Goal: Task Accomplishment & Management: Use online tool/utility

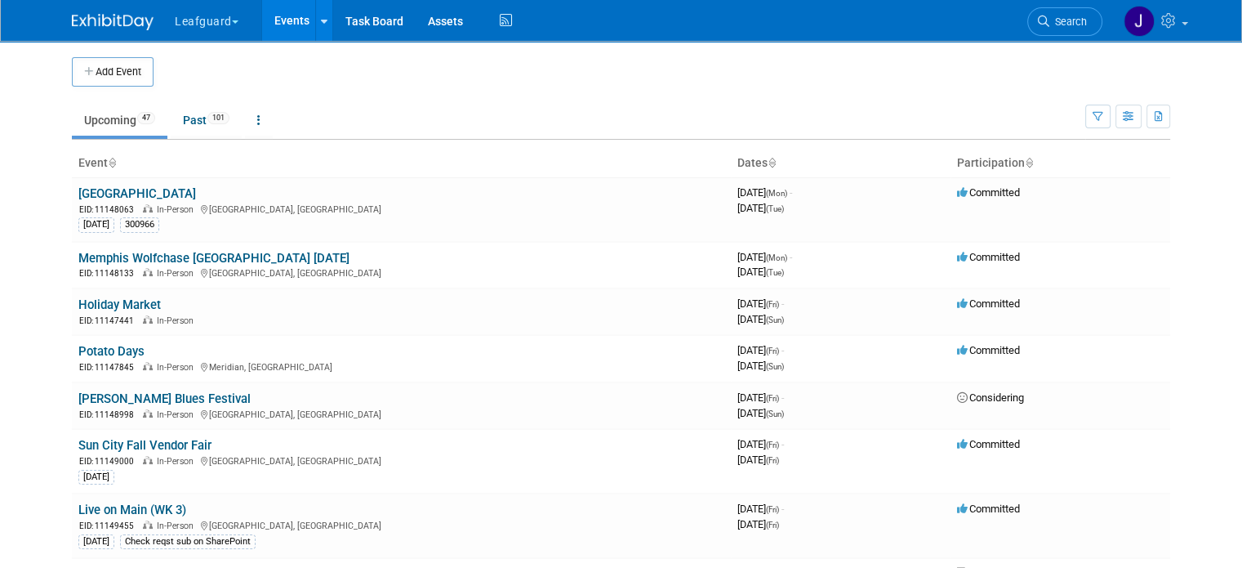
click at [225, 14] on button "Leafguard" at bounding box center [216, 18] width 86 height 36
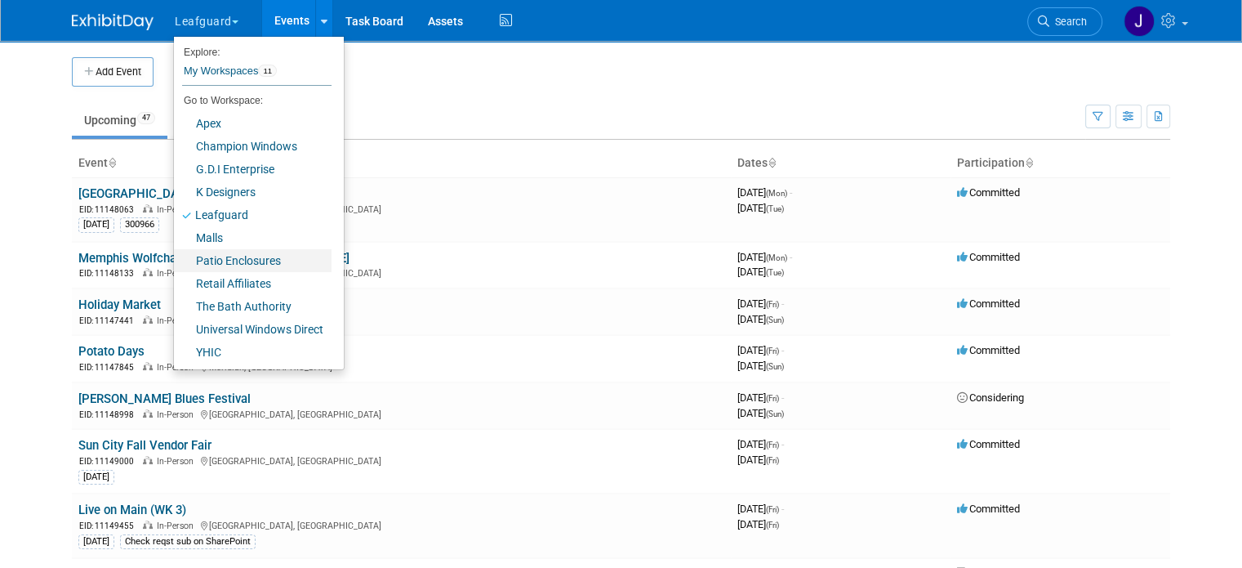
click at [243, 254] on link "Patio Enclosures" at bounding box center [253, 260] width 158 height 23
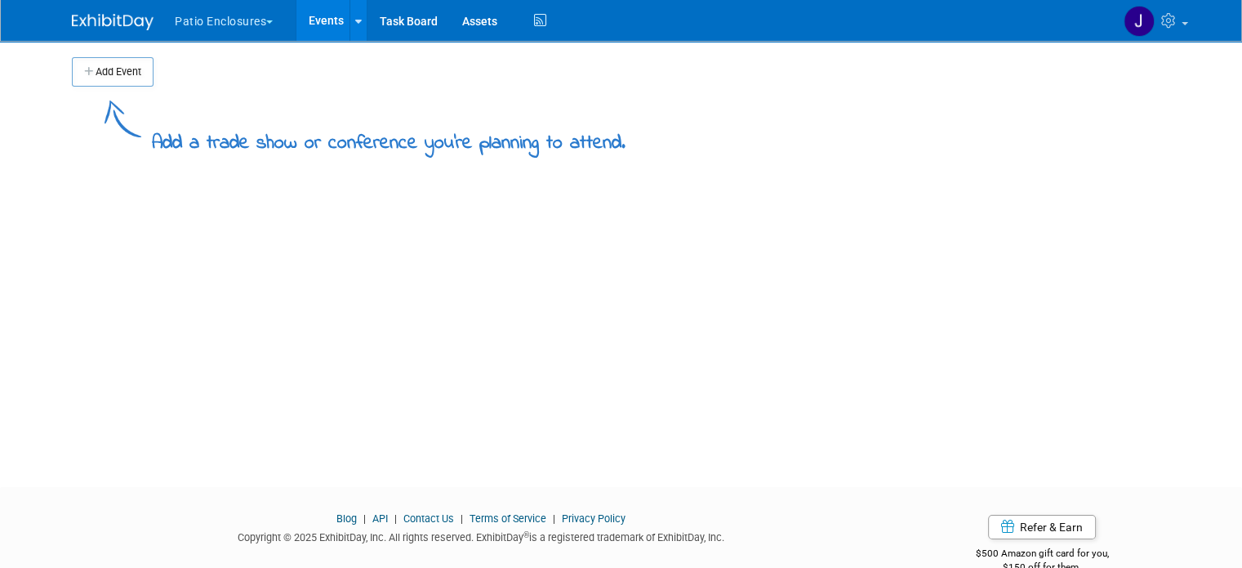
click at [243, 19] on button "Patio Enclosures" at bounding box center [233, 18] width 120 height 36
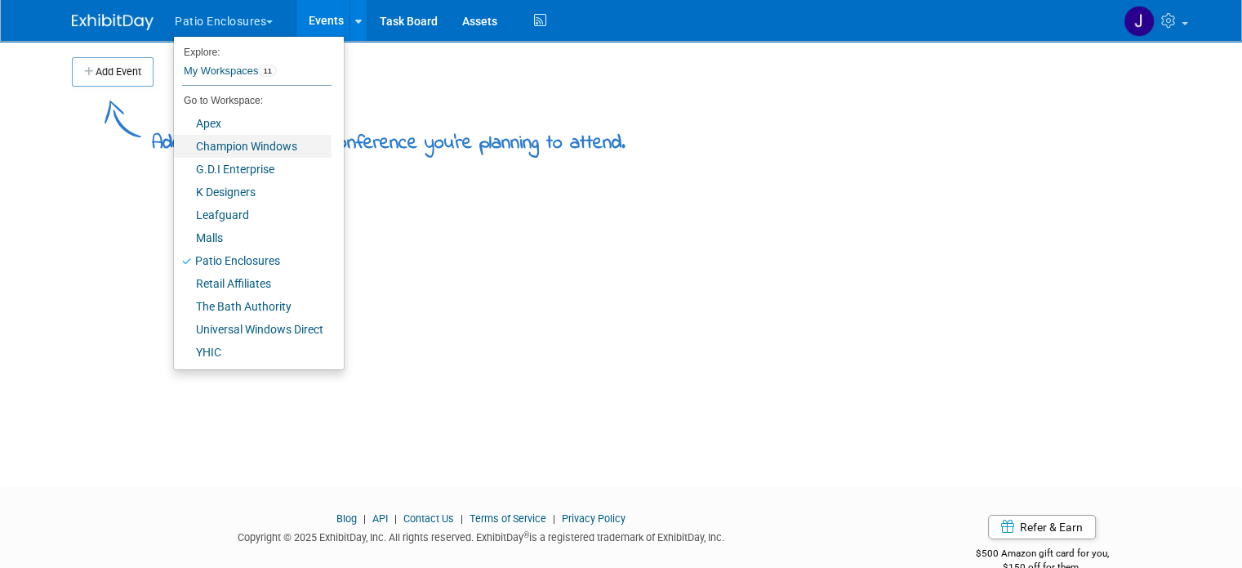
click at [214, 147] on link "Champion Windows" at bounding box center [253, 146] width 158 height 23
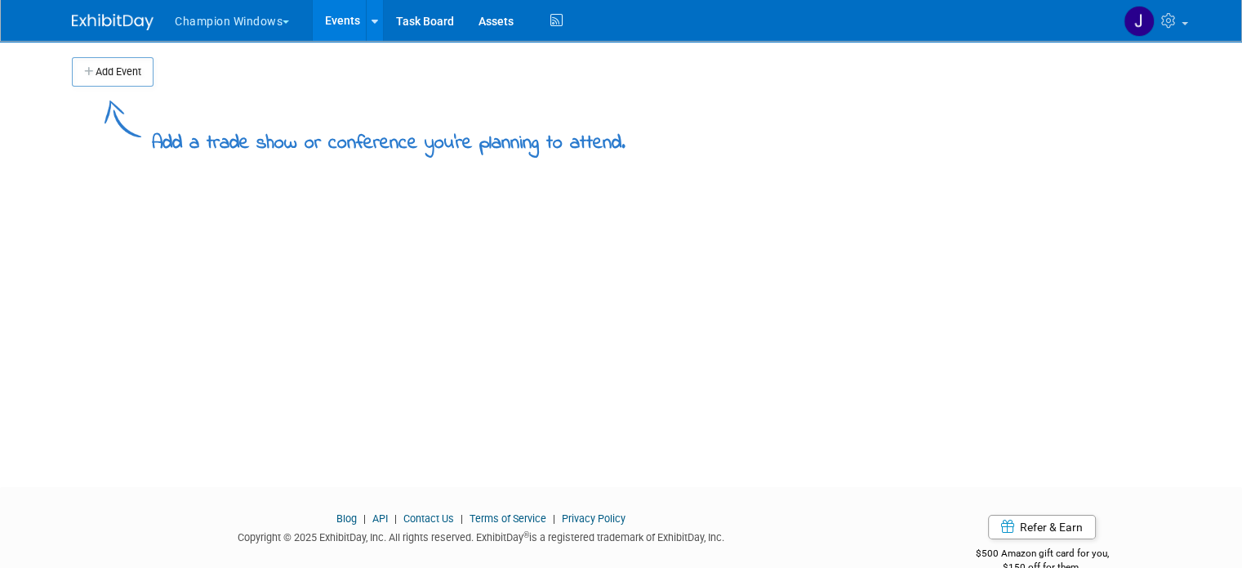
click at [268, 22] on button "Champion Windows" at bounding box center [241, 18] width 136 height 36
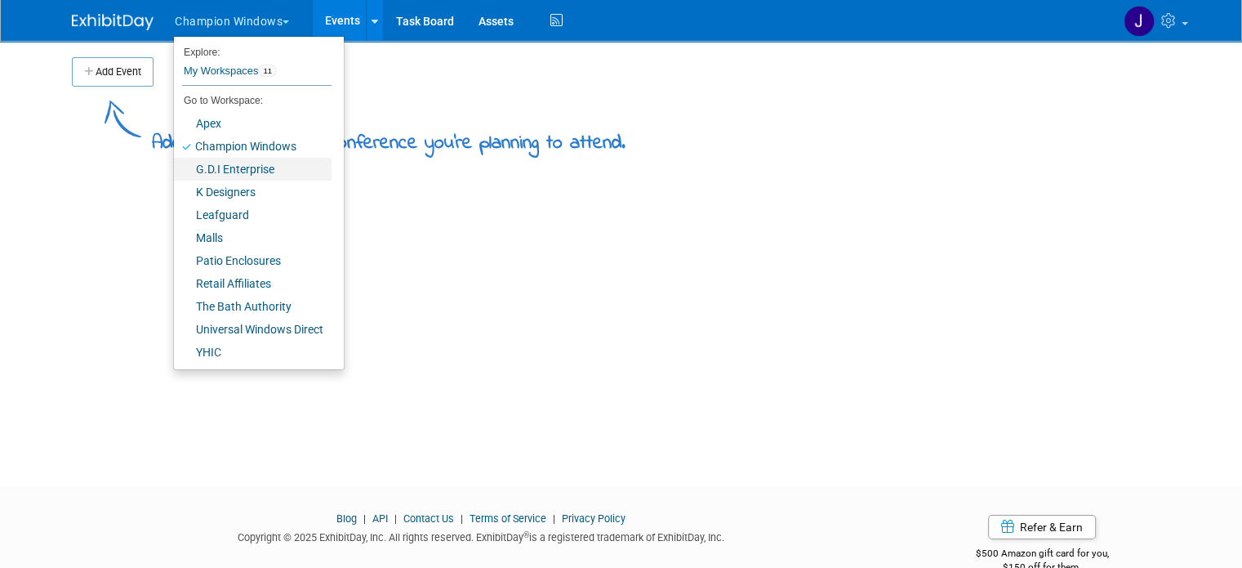
click at [243, 172] on link "G.D.I Enterprise" at bounding box center [253, 169] width 158 height 23
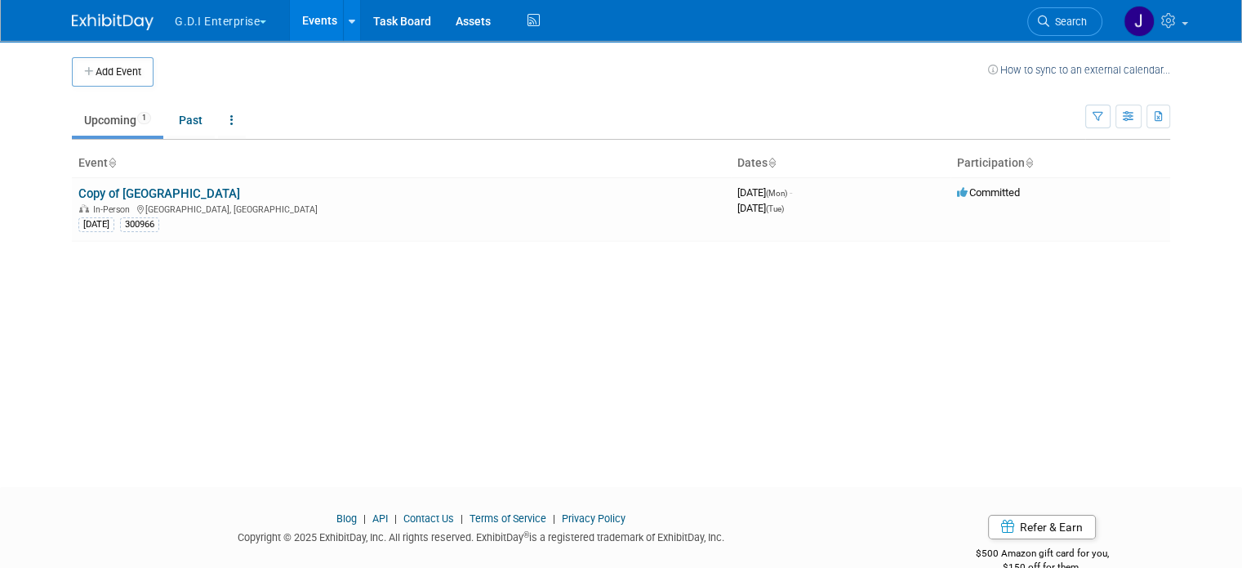
click at [251, 28] on button "G.D.I Enterprise" at bounding box center [230, 18] width 114 height 36
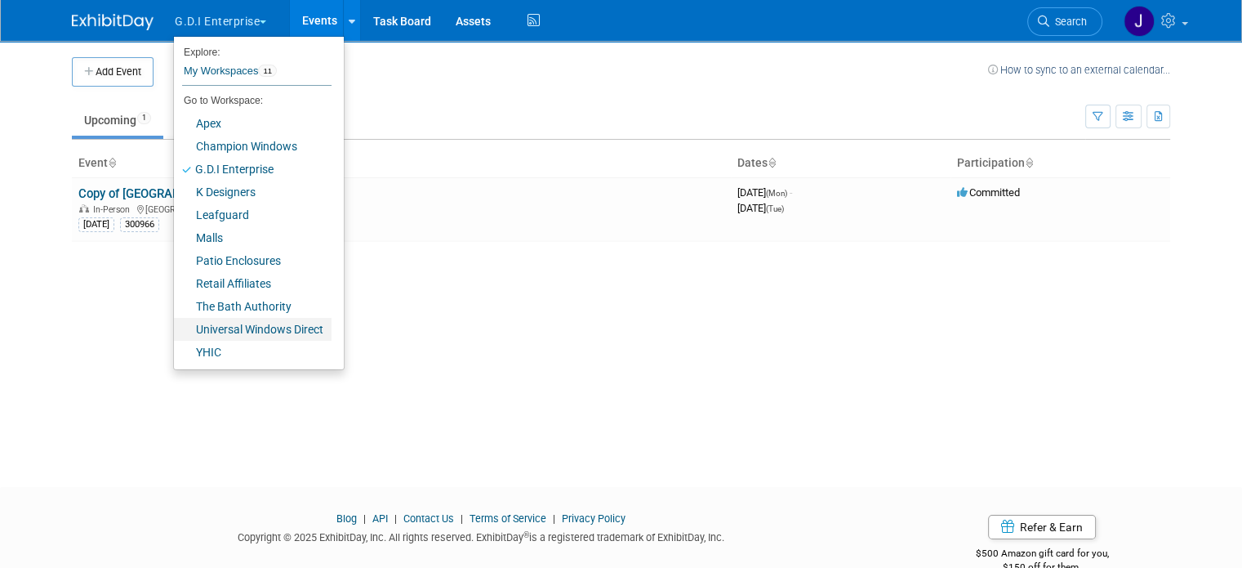
click at [221, 326] on link "Universal Windows Direct" at bounding box center [253, 329] width 158 height 23
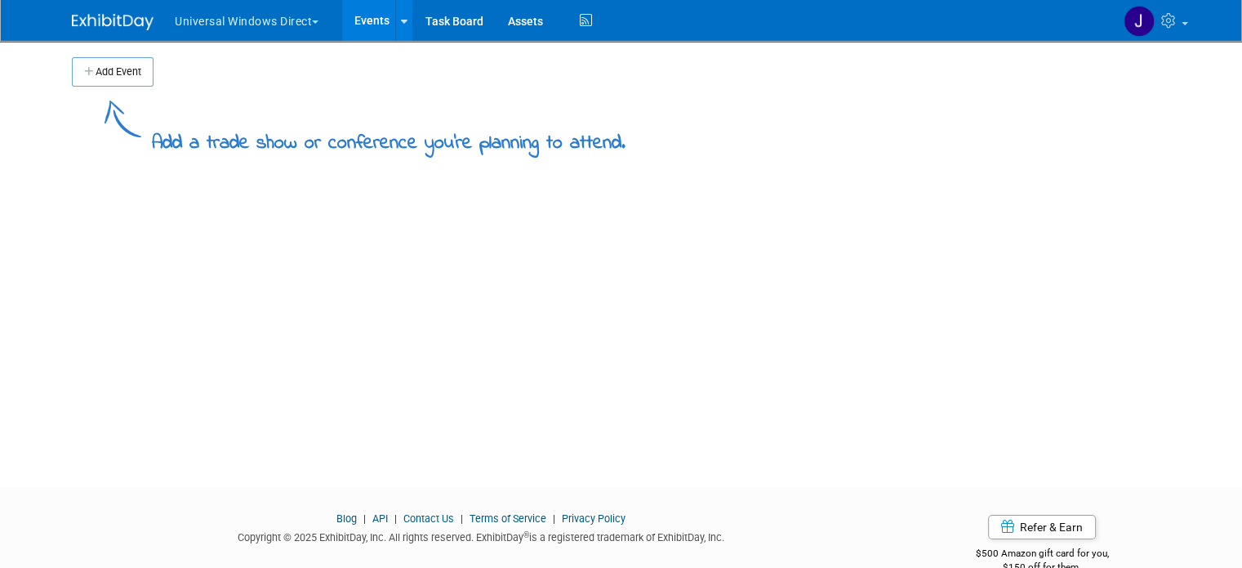
click at [296, 16] on button "Universal Windows Direct" at bounding box center [256, 18] width 166 height 36
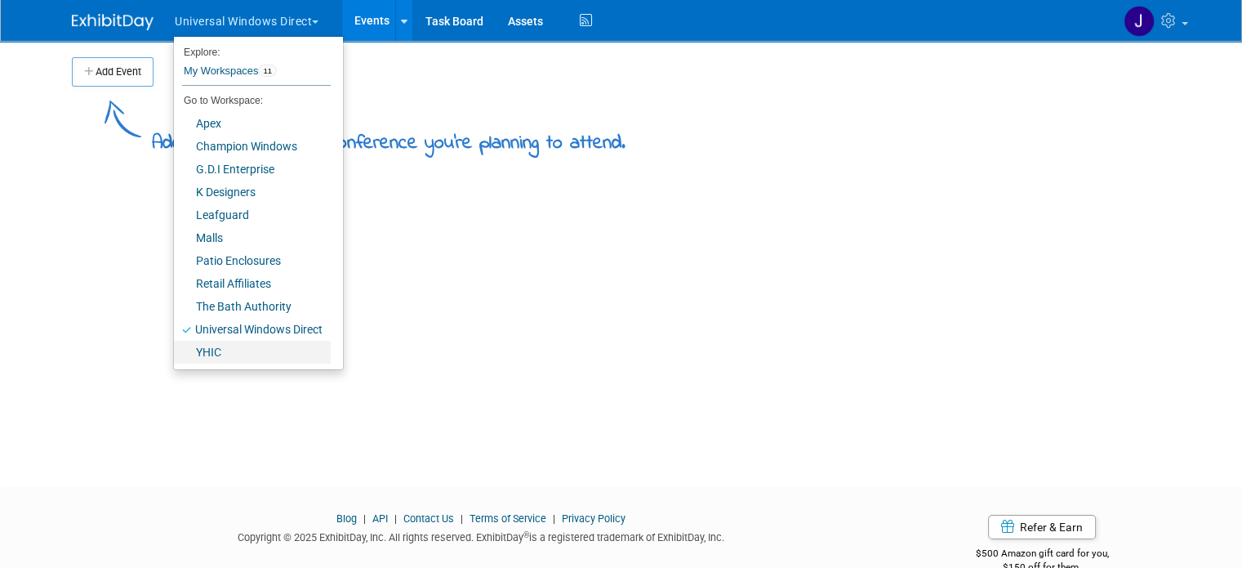
click at [219, 352] on link "YHIC" at bounding box center [252, 352] width 157 height 23
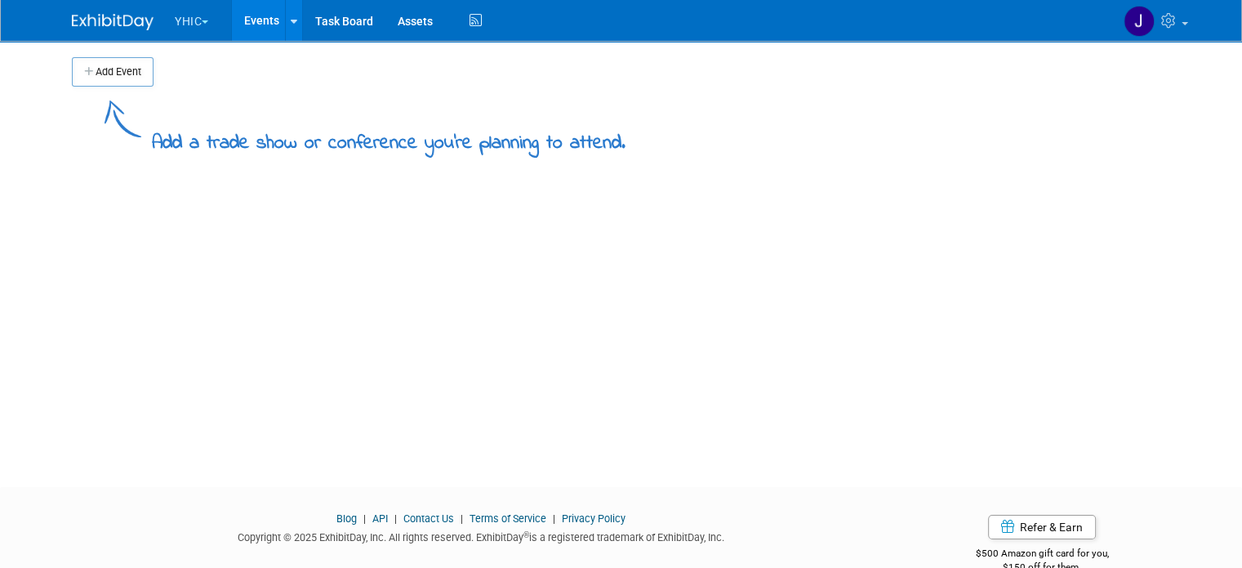
click at [204, 14] on button "YHIC" at bounding box center [201, 18] width 56 height 36
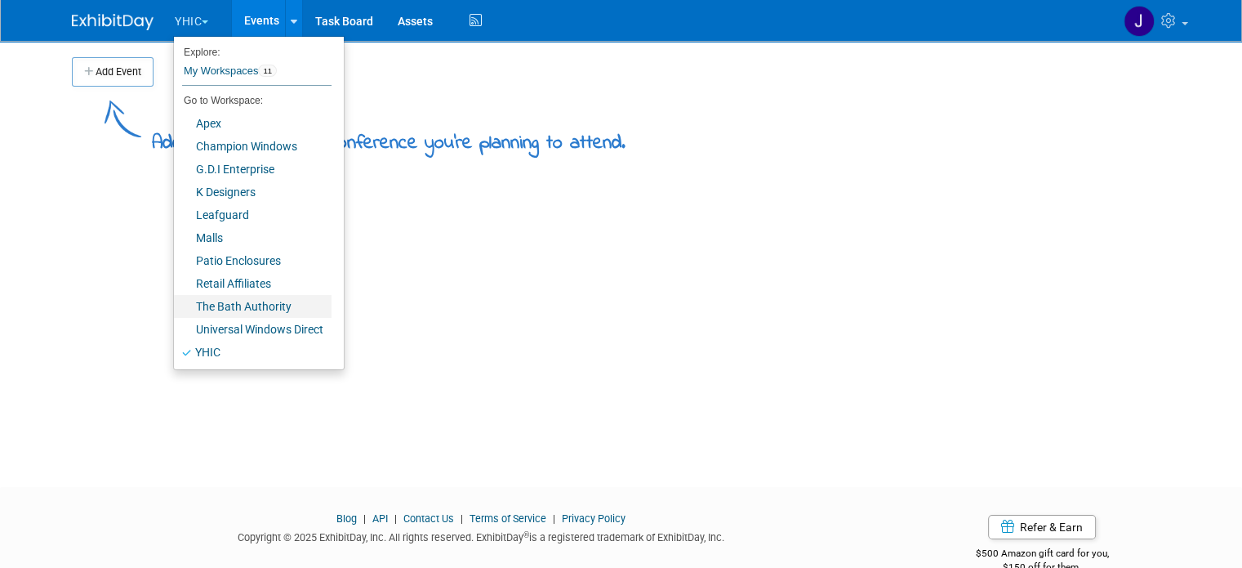
click at [219, 305] on link "The Bath Authority" at bounding box center [253, 306] width 158 height 23
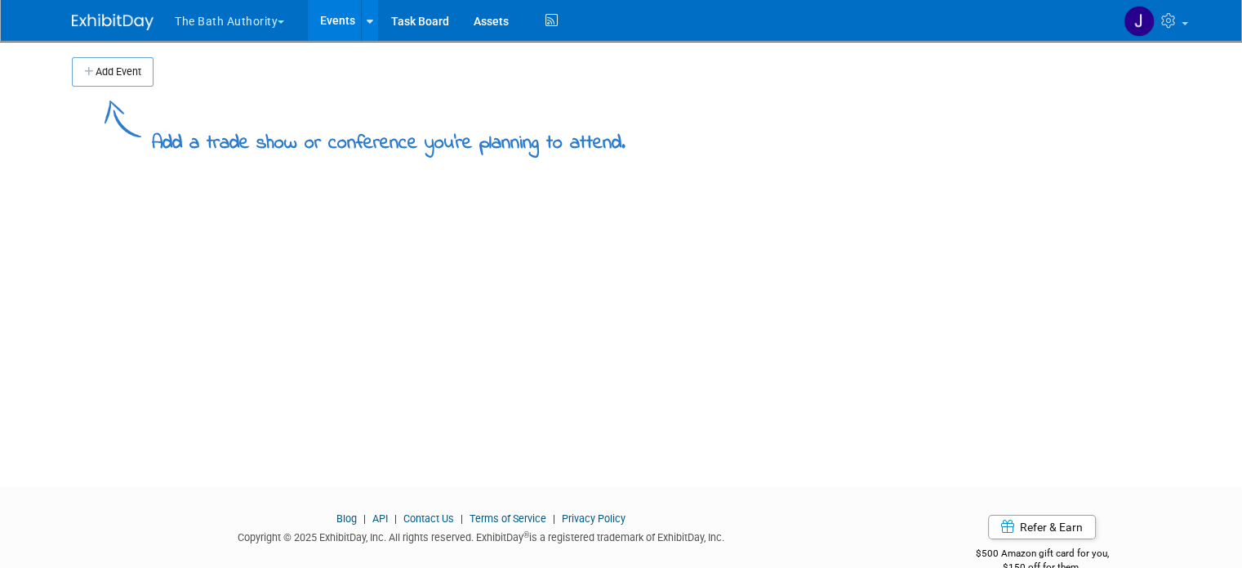
click at [231, 16] on button "The Bath Authority" at bounding box center [239, 18] width 132 height 36
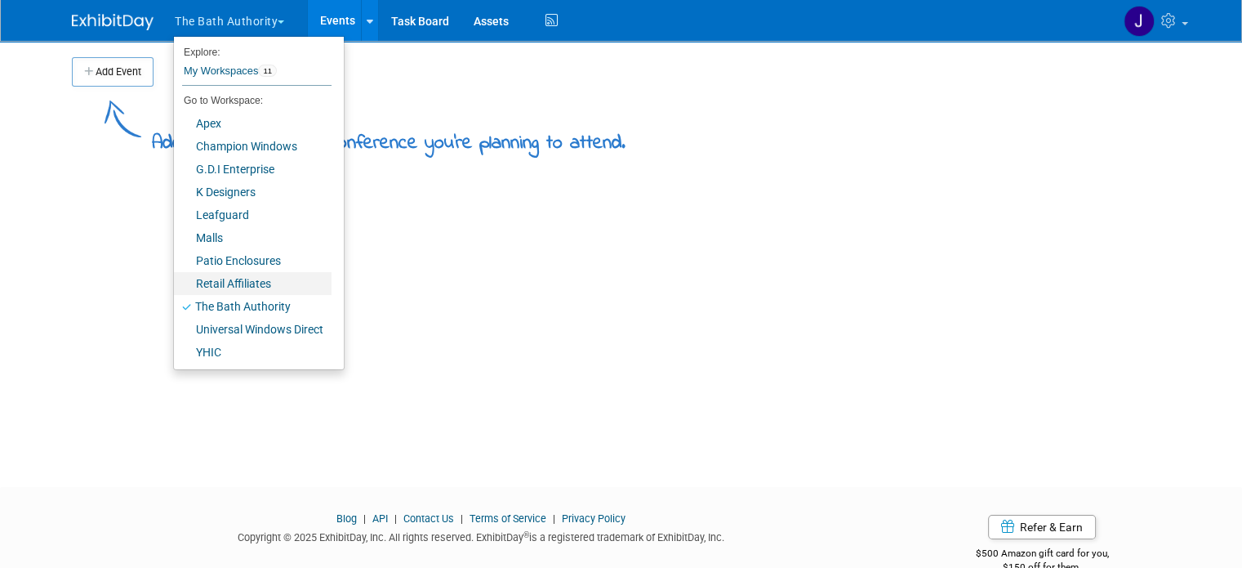
click at [229, 280] on link "Retail Affiliates" at bounding box center [253, 283] width 158 height 23
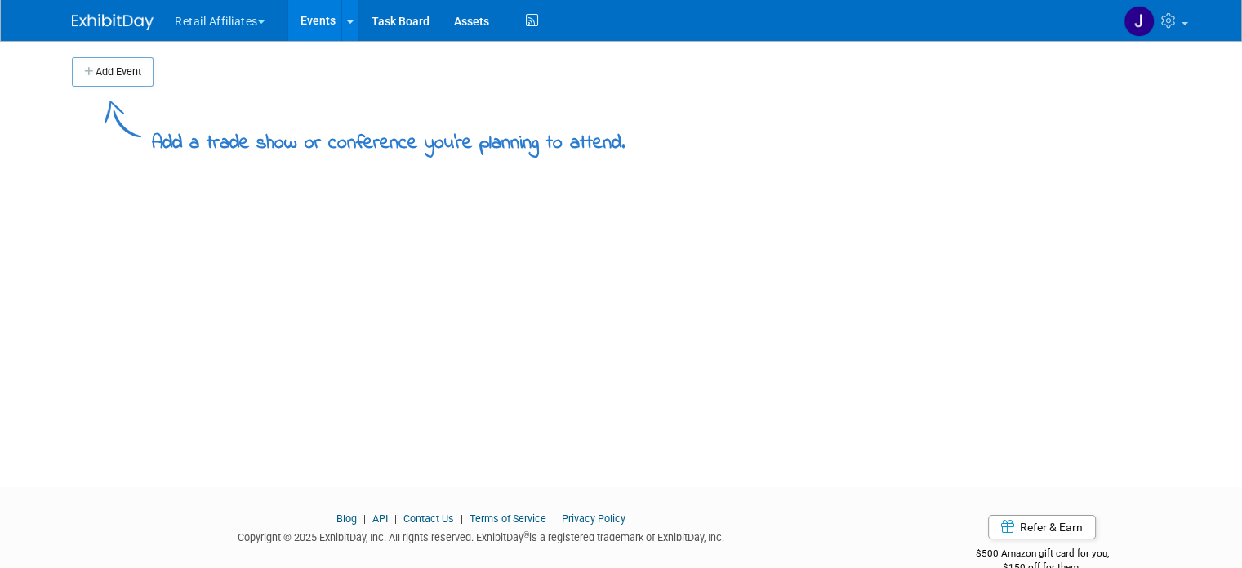
click at [230, 20] on button "Retail Affiliates" at bounding box center [229, 18] width 112 height 36
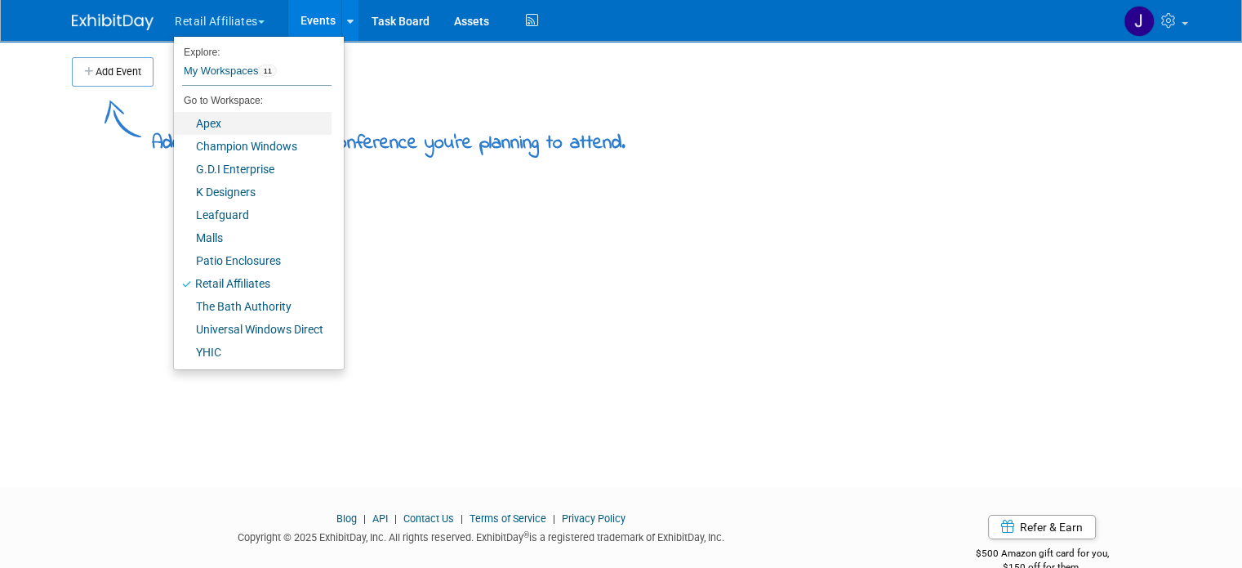
click at [213, 133] on link "Apex" at bounding box center [253, 123] width 158 height 23
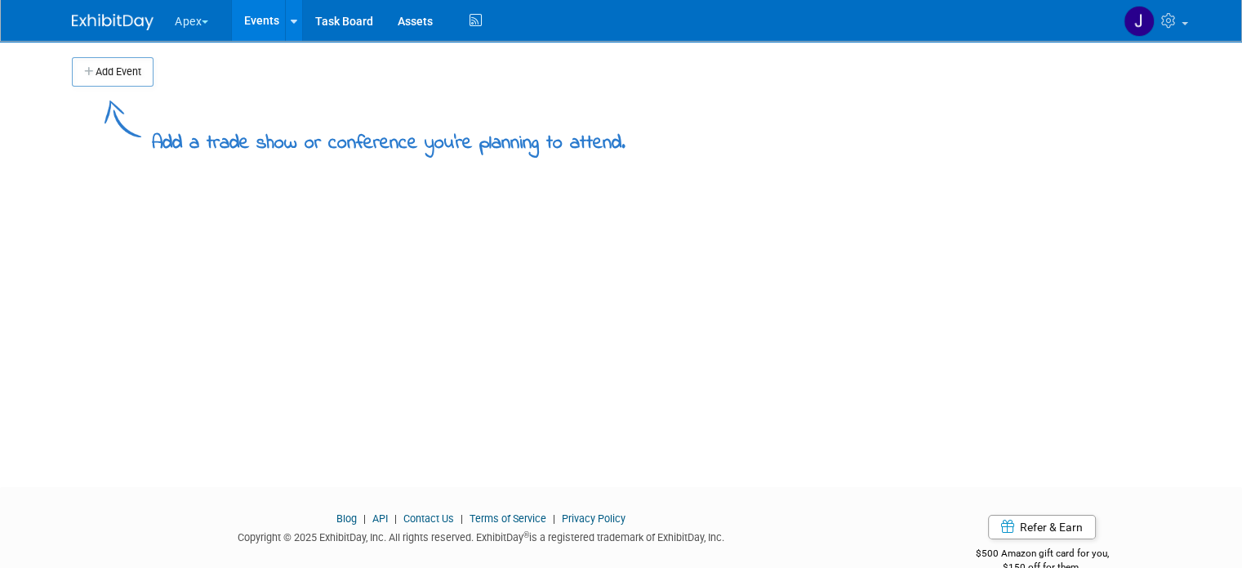
click at [199, 18] on button "Apex" at bounding box center [201, 18] width 56 height 36
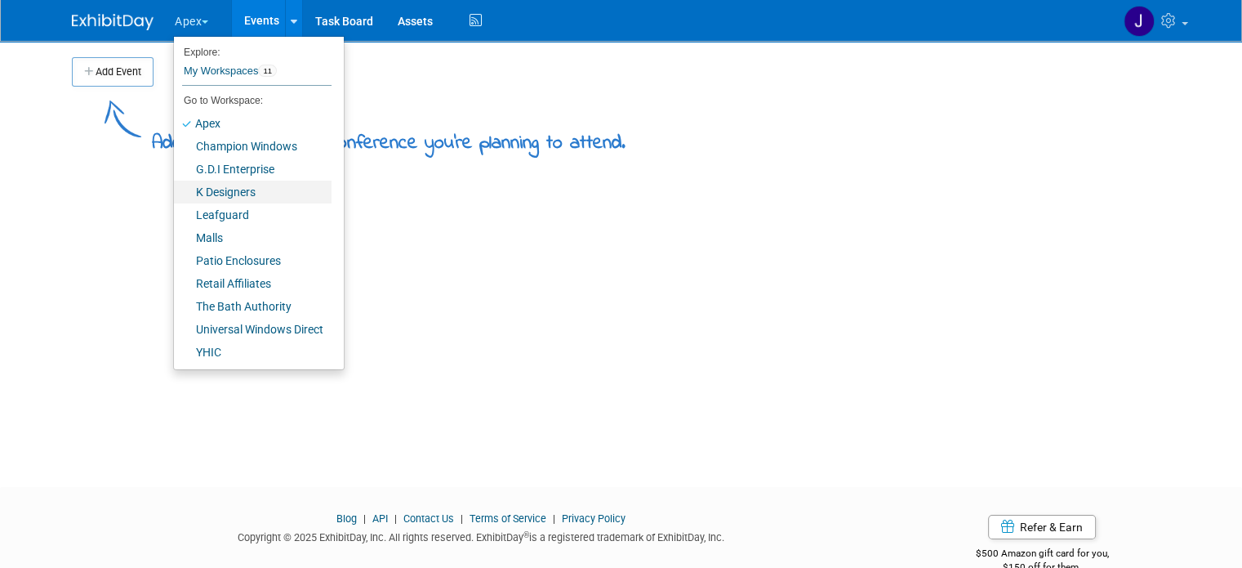
click at [227, 188] on link "K Designers" at bounding box center [253, 192] width 158 height 23
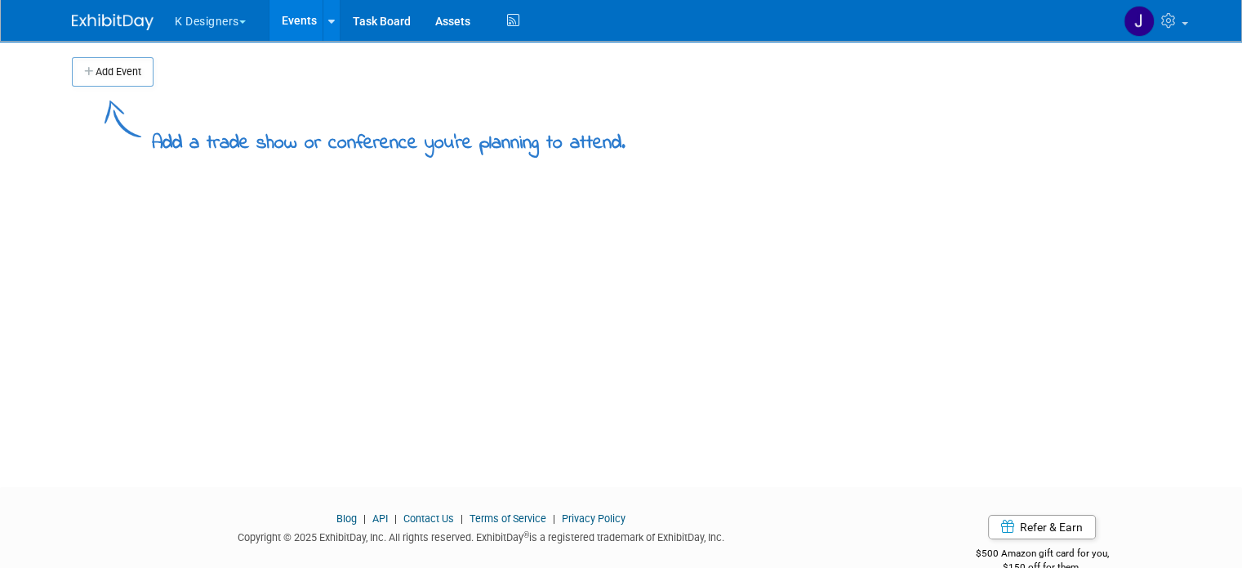
click at [225, 20] on button "K Designers" at bounding box center [219, 18] width 93 height 36
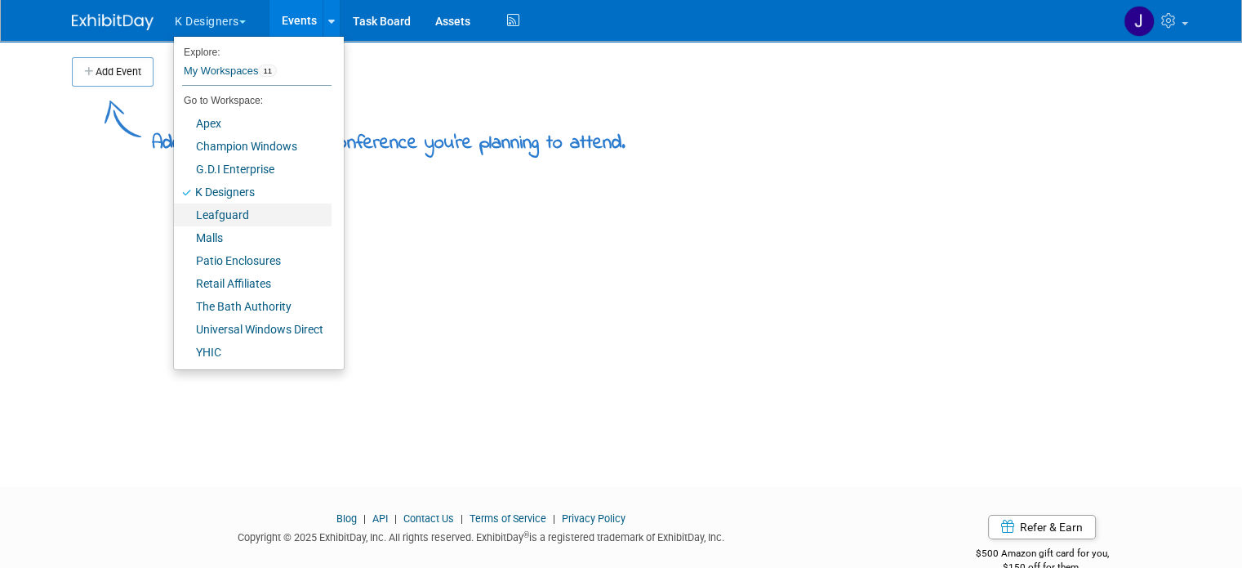
click at [222, 210] on link "Leafguard" at bounding box center [253, 214] width 158 height 23
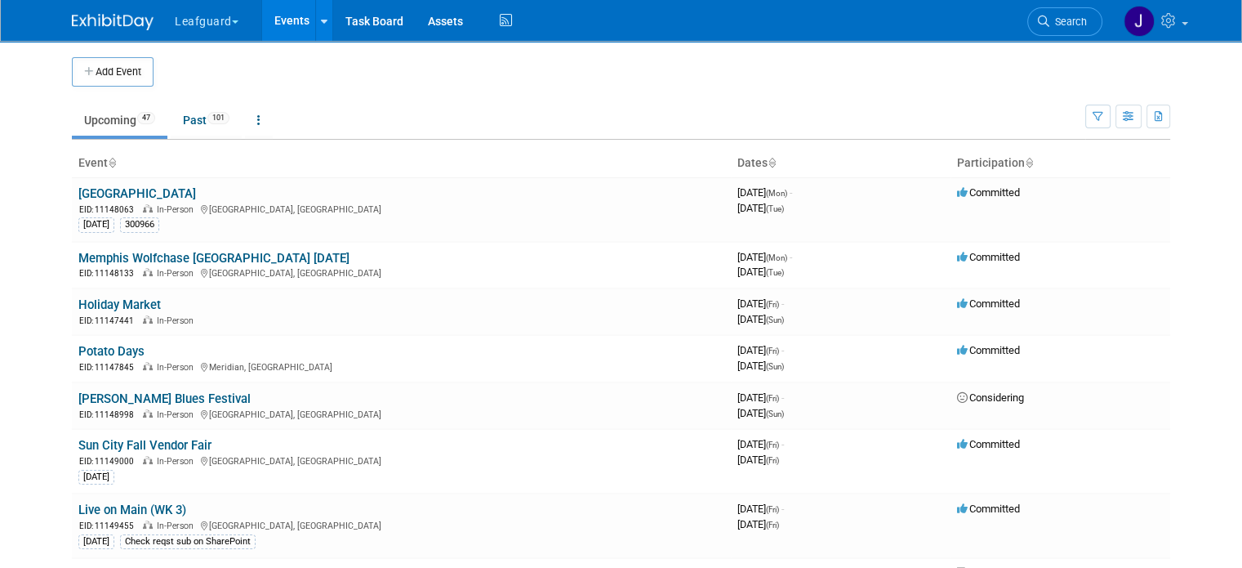
click at [222, 19] on button "Leafguard" at bounding box center [216, 18] width 86 height 36
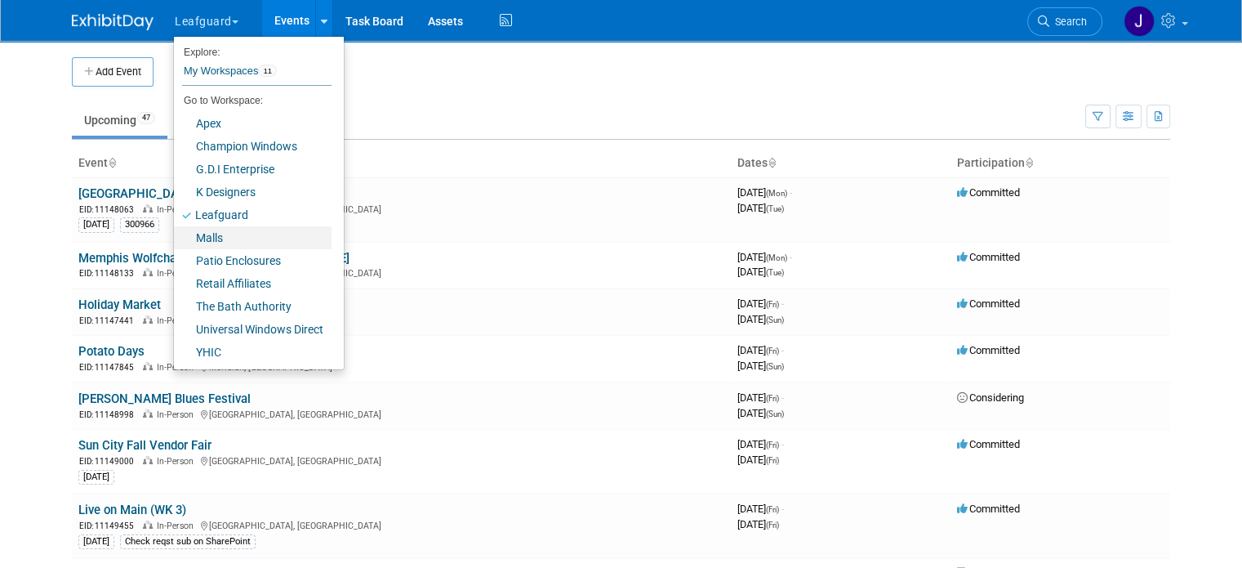
click at [203, 234] on link "Malls" at bounding box center [253, 237] width 158 height 23
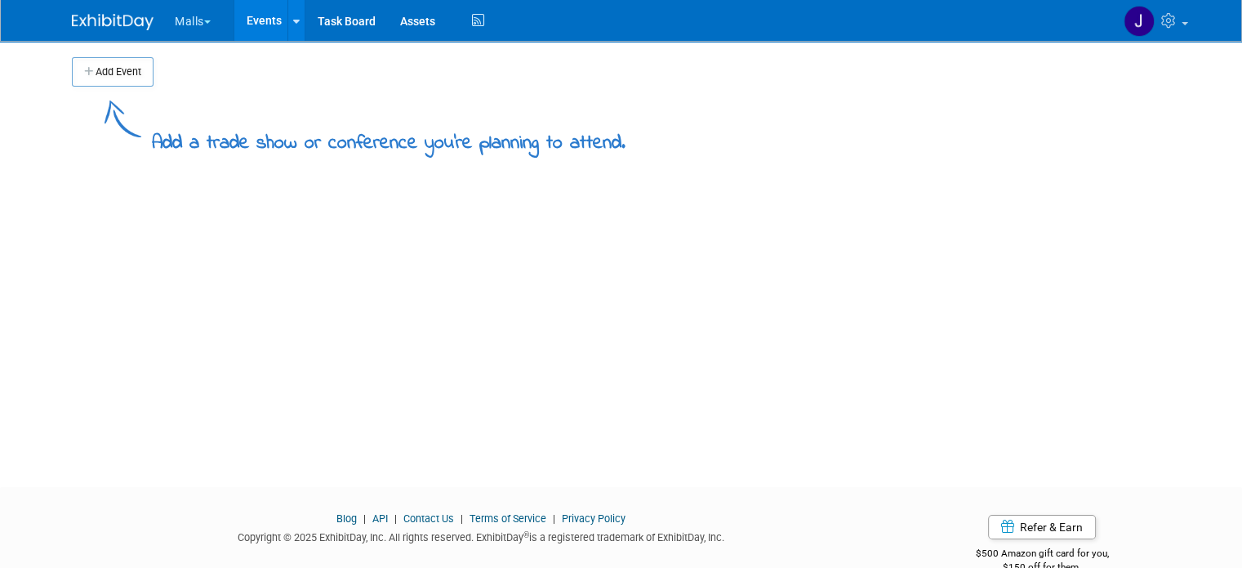
click at [204, 22] on span "button" at bounding box center [207, 21] width 7 height 3
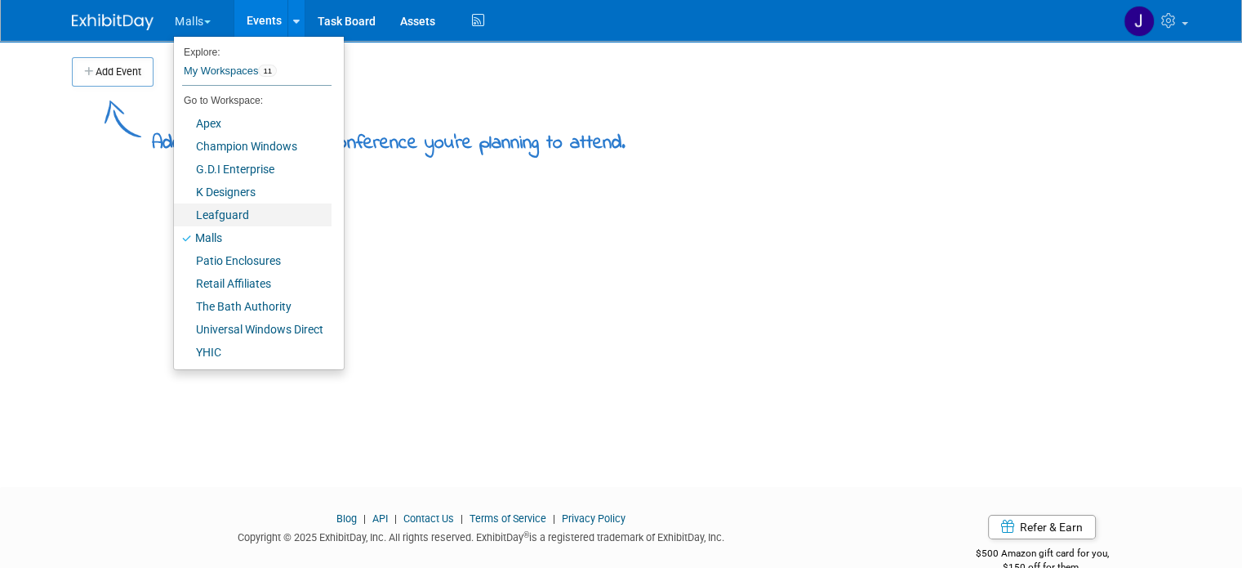
click at [221, 214] on link "Leafguard" at bounding box center [253, 214] width 158 height 23
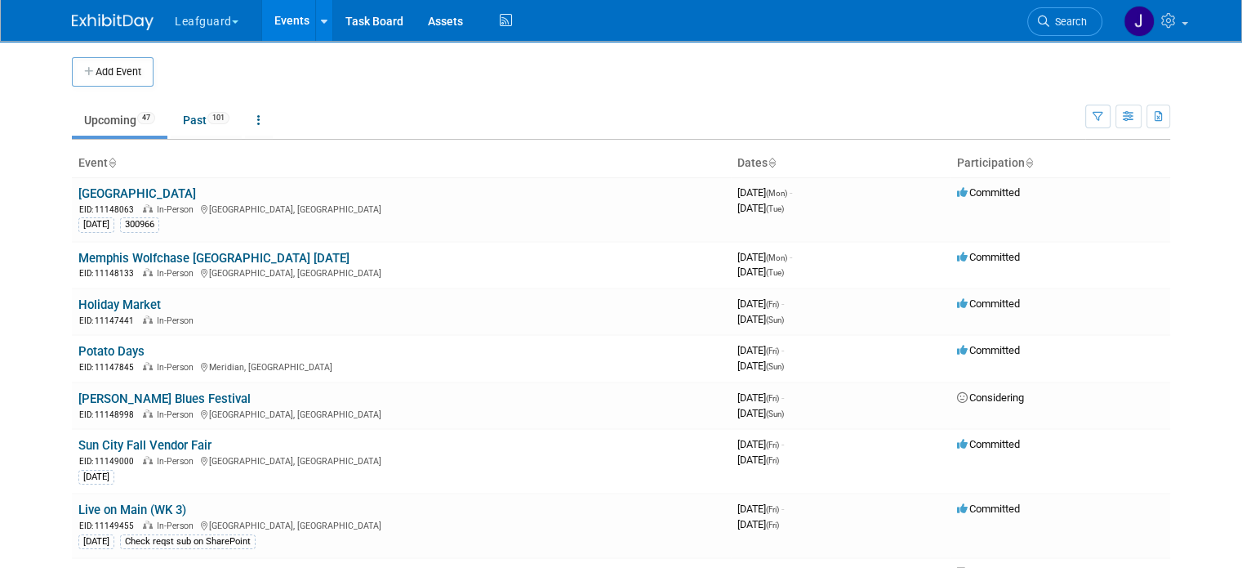
click at [232, 24] on span "button" at bounding box center [235, 21] width 7 height 3
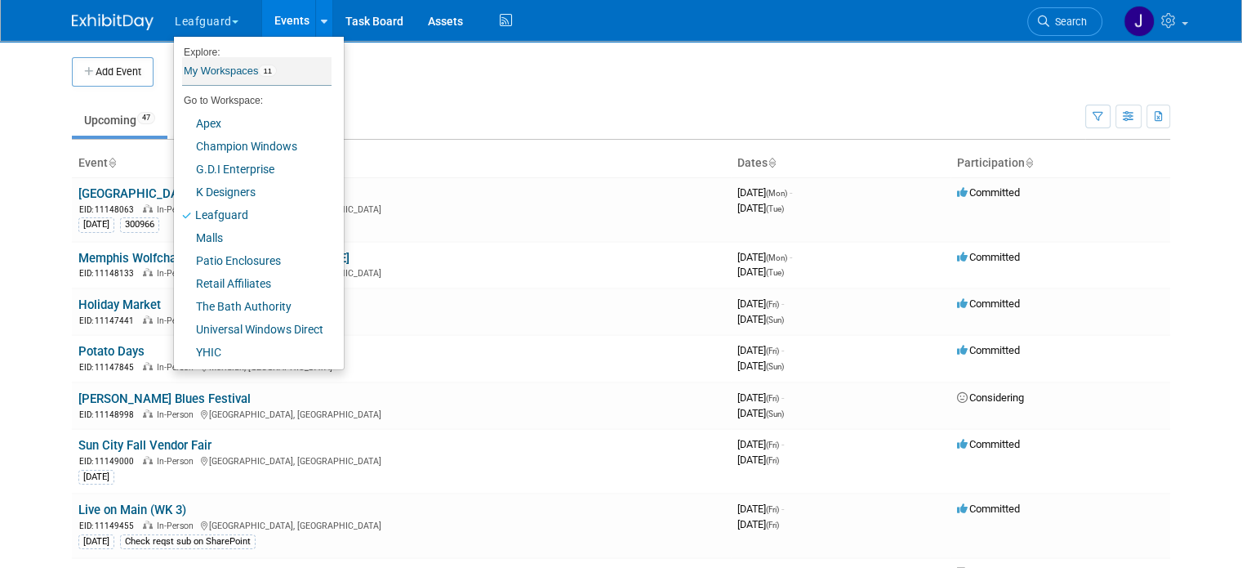
click at [227, 74] on link "My Workspaces 11" at bounding box center [256, 71] width 149 height 28
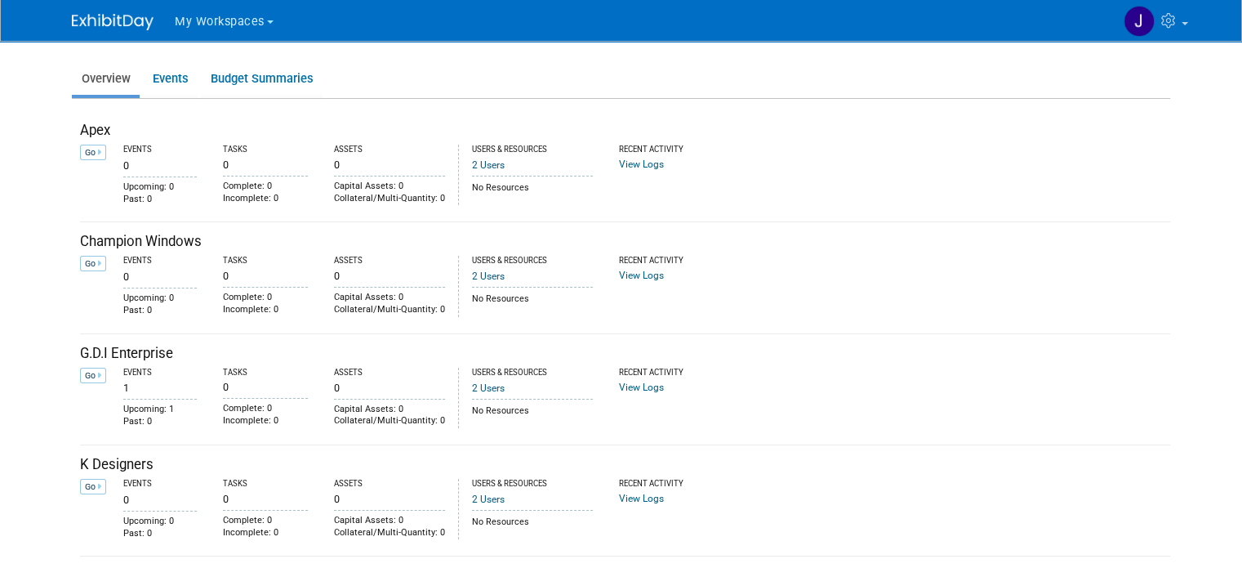
click at [81, 16] on img at bounding box center [113, 22] width 82 height 16
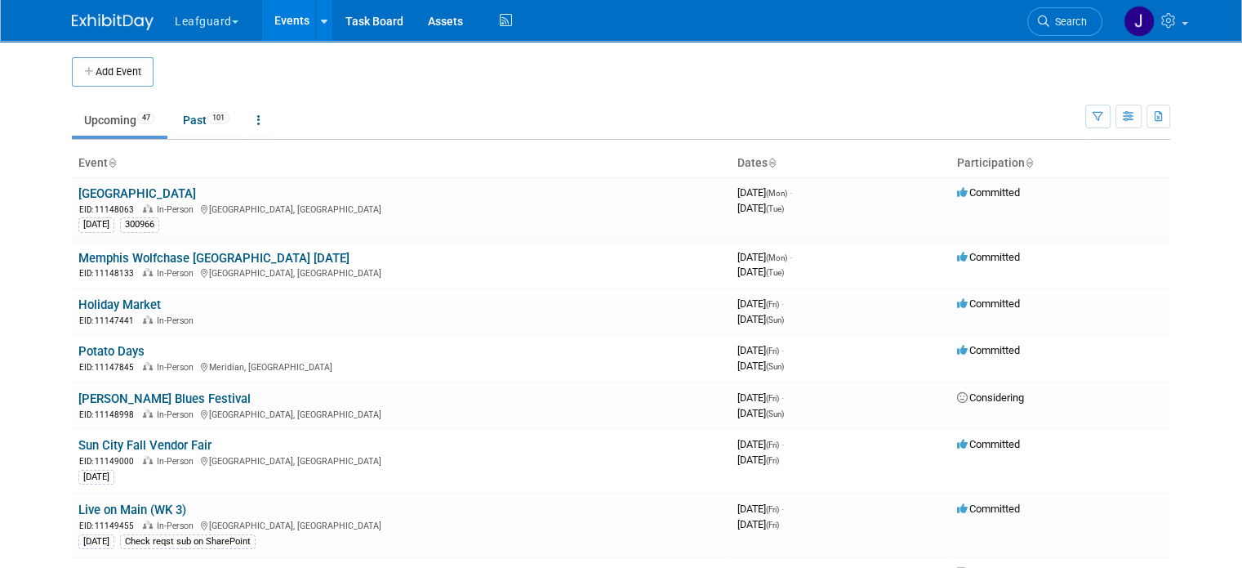
click at [227, 31] on button "Leafguard" at bounding box center [216, 18] width 86 height 36
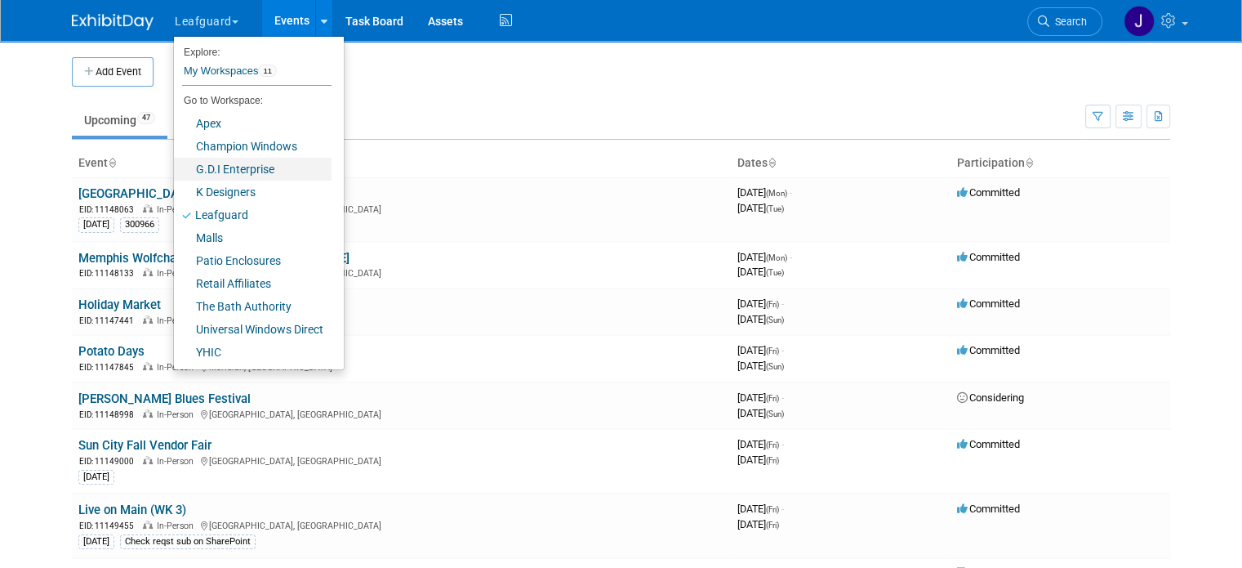
click at [230, 166] on link "G.D.I Enterprise" at bounding box center [253, 169] width 158 height 23
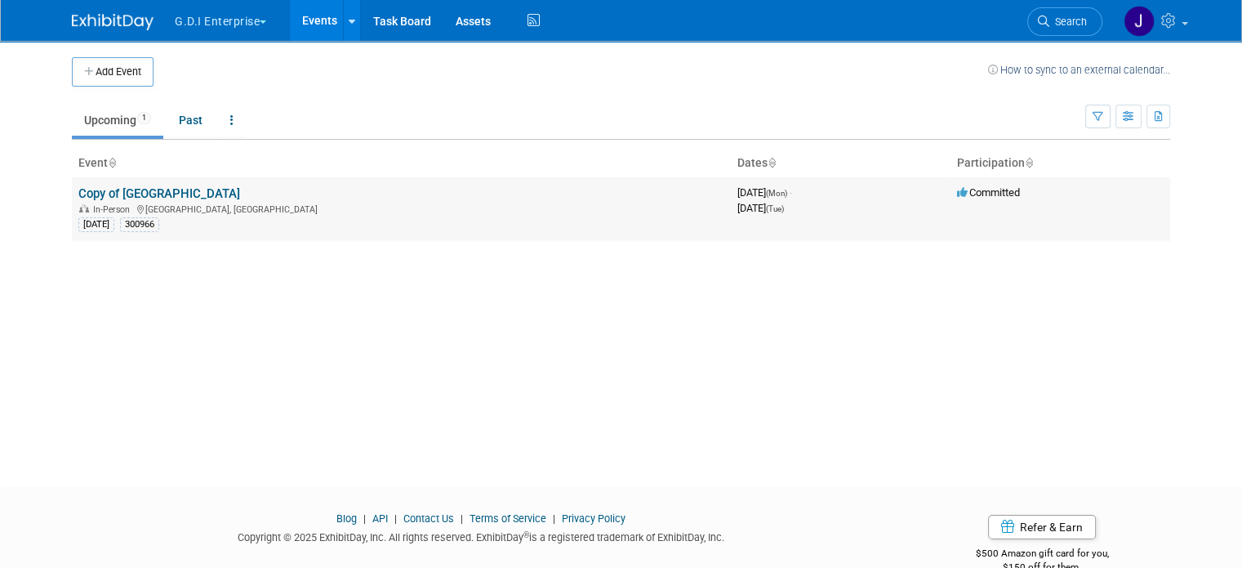
click at [163, 190] on link "Copy of [GEOGRAPHIC_DATA]" at bounding box center [159, 193] width 162 height 15
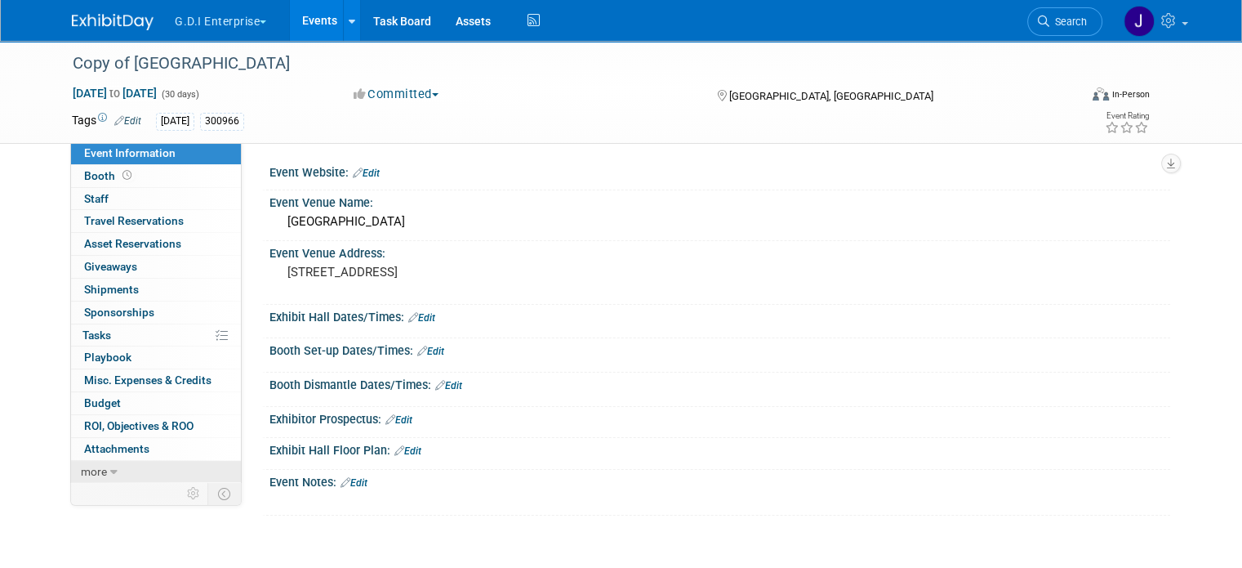
click at [110, 469] on icon at bounding box center [113, 471] width 7 height 11
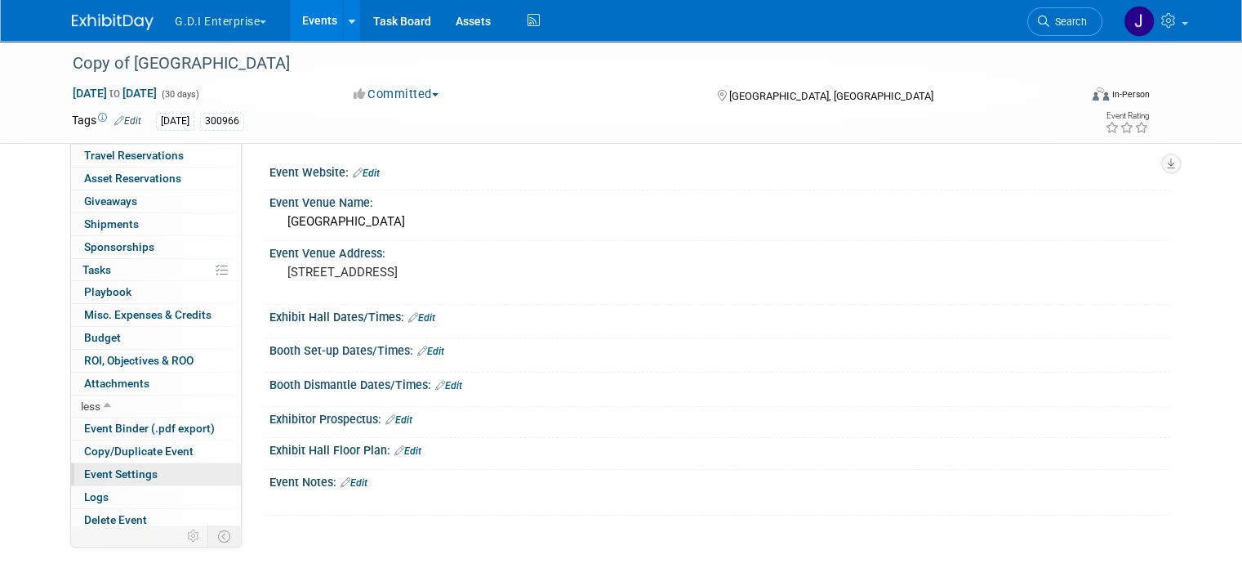
scroll to position [68, 0]
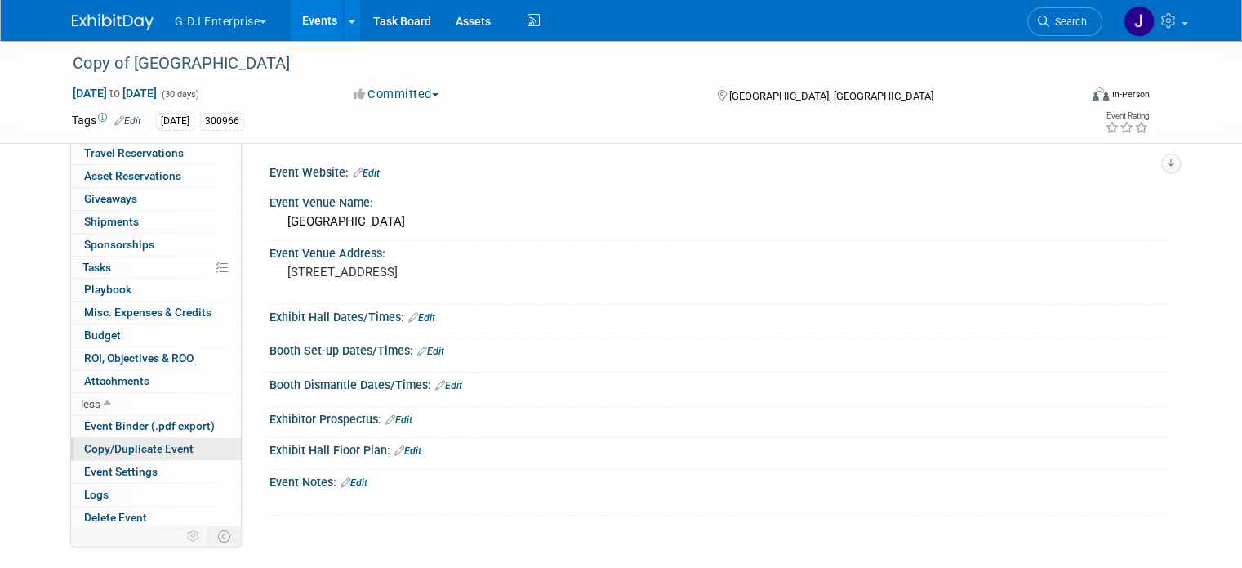
click at [155, 438] on link "Copy/Duplicate Event" at bounding box center [156, 449] width 170 height 22
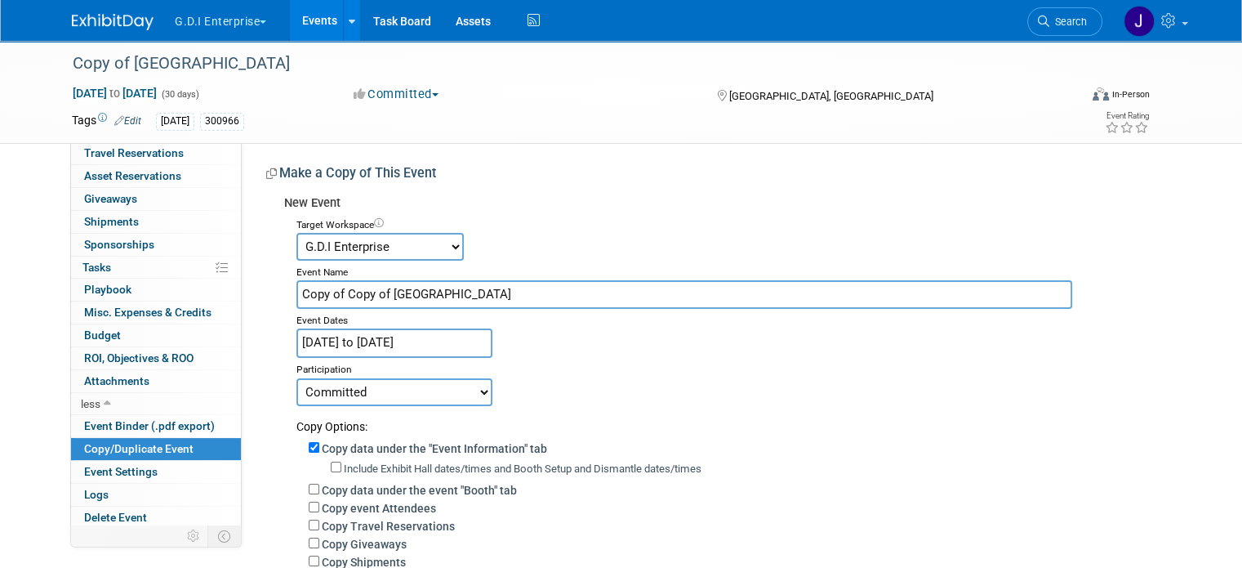
click at [438, 243] on select "Apex Champion Windows G.D.I Enterprise K Designers Leafguard Malls Patio Enclos…" at bounding box center [379, 247] width 167 height 28
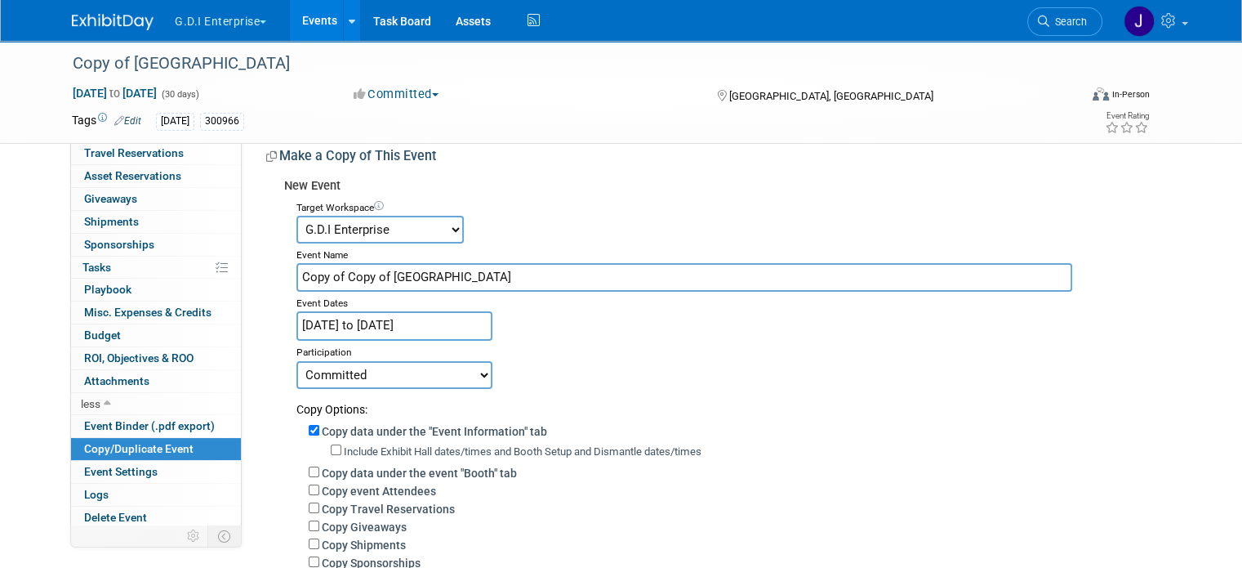
scroll to position [0, 0]
